Goal: Find specific page/section: Find specific page/section

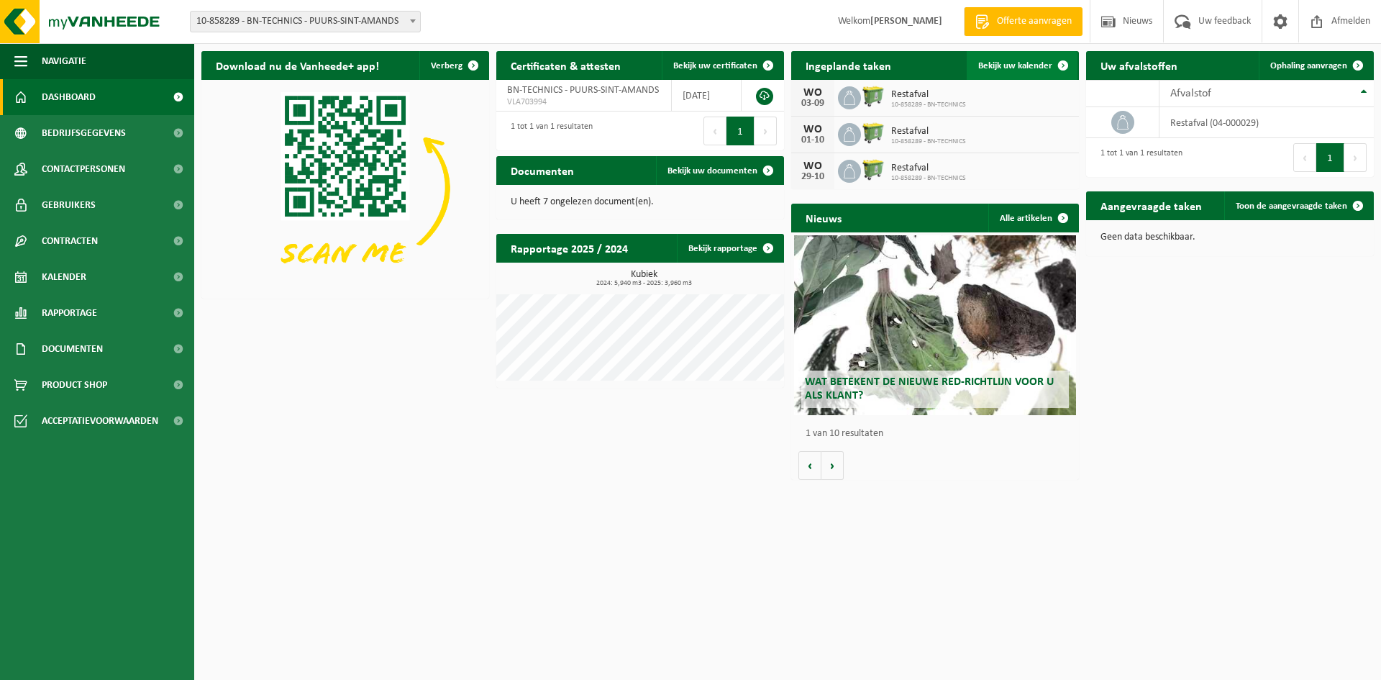
click at [1043, 73] on link "Bekijk uw kalender" at bounding box center [1022, 65] width 111 height 29
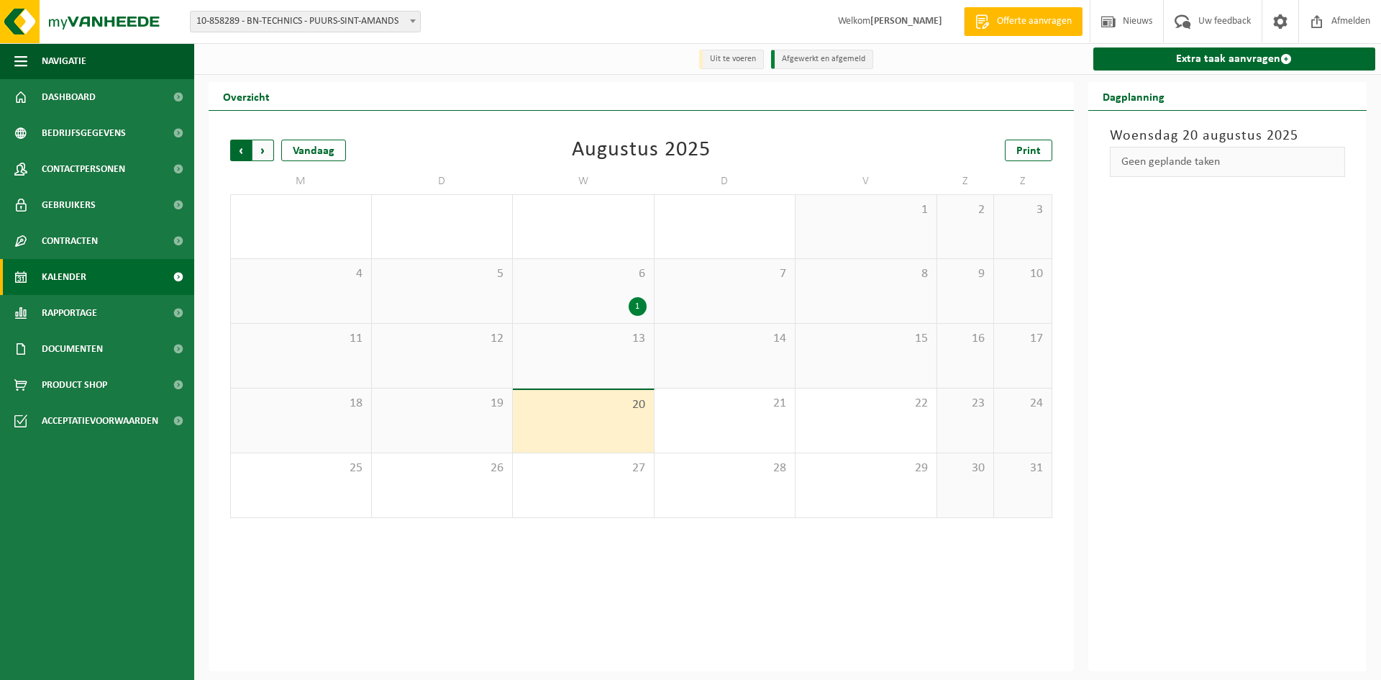
click at [270, 151] on span "Volgende" at bounding box center [263, 151] width 22 height 22
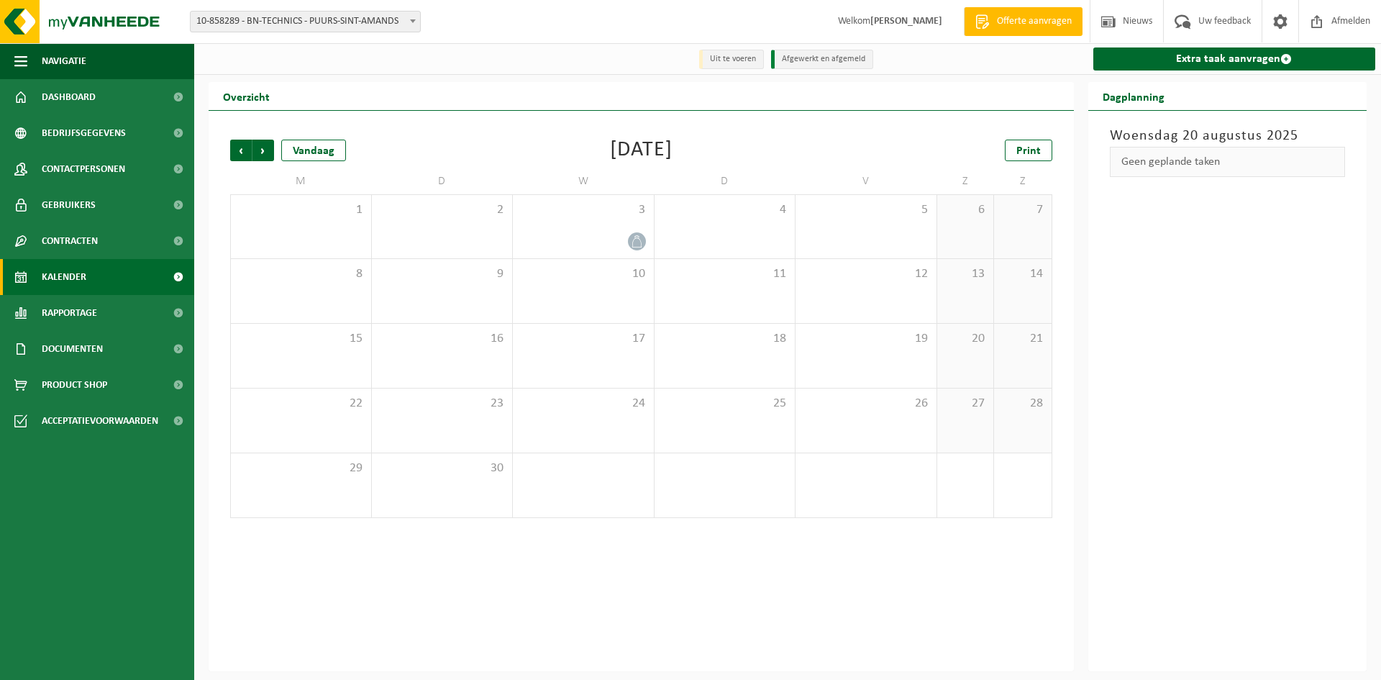
click at [270, 151] on span "Volgende" at bounding box center [263, 151] width 22 height 22
click at [1362, 19] on span "Afmelden" at bounding box center [1351, 21] width 46 height 42
